Goal: Information Seeking & Learning: Learn about a topic

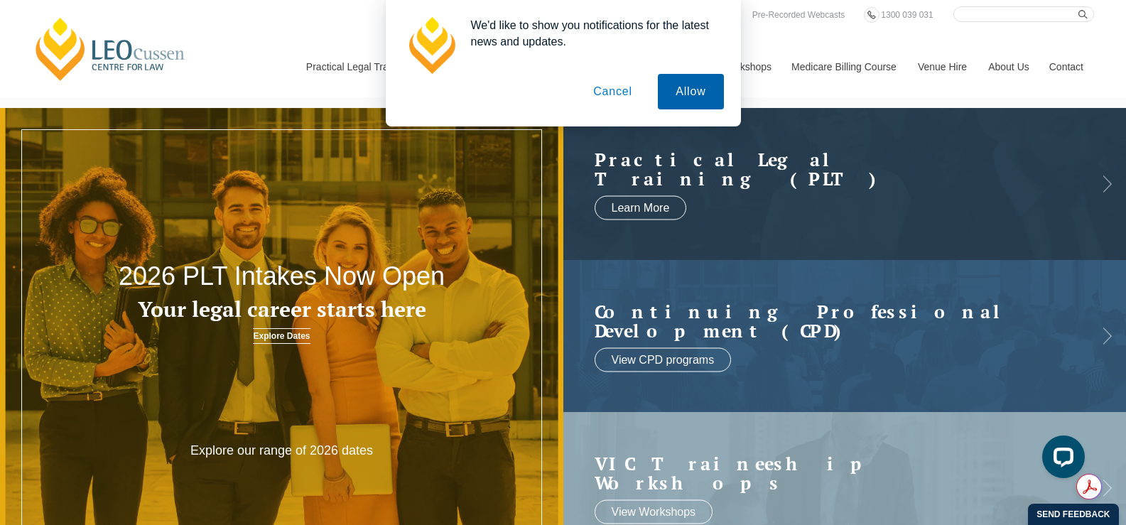
click at [693, 94] on button "Allow" at bounding box center [690, 92] width 65 height 36
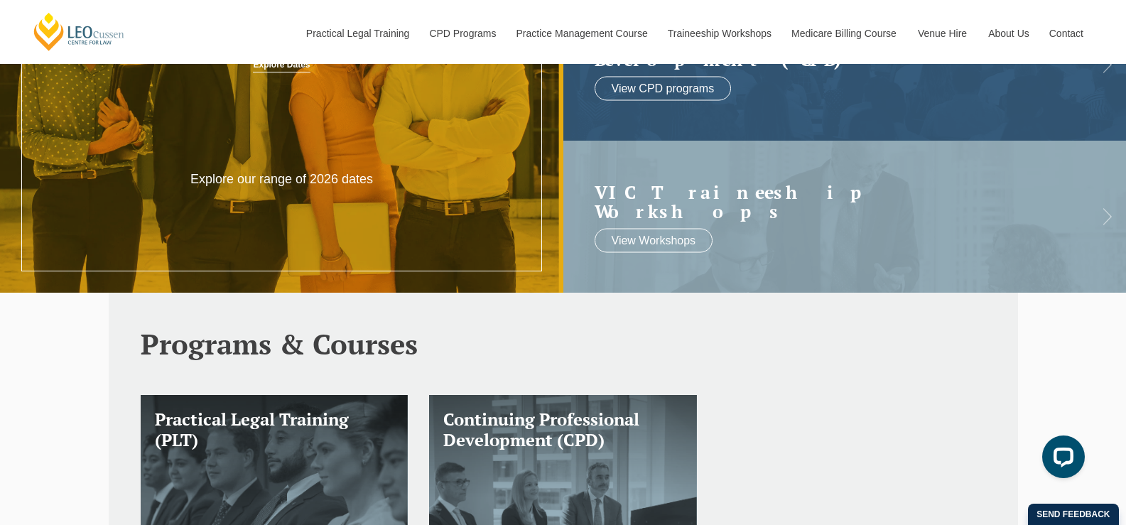
scroll to position [142, 0]
